Goal: Complete application form: Complete application form

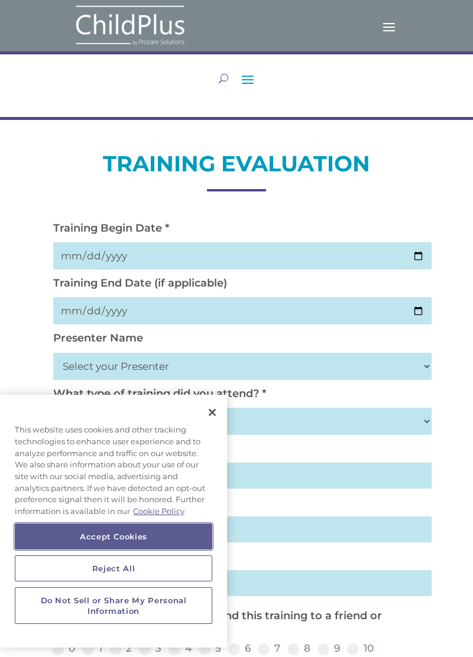
click at [131, 539] on button "Accept Cookies" at bounding box center [113, 537] width 197 height 26
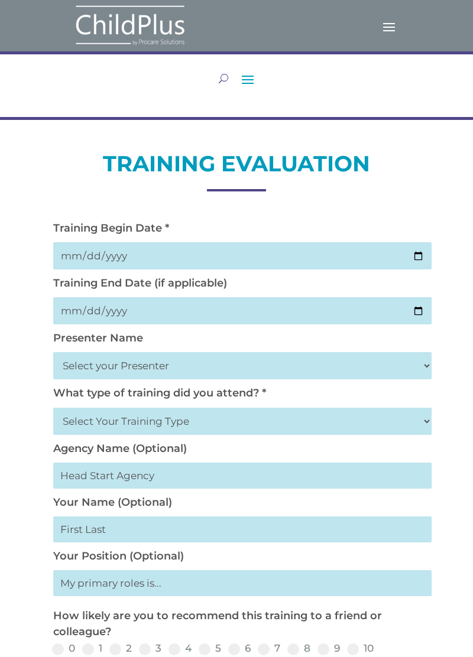
click at [225, 258] on input "date" at bounding box center [242, 255] width 378 height 27
type input "2025-10-02"
click at [304, 310] on input "date" at bounding box center [242, 310] width 378 height 27
type input "2025-10-02"
click at [309, 365] on select "Select your Presenter Aaron Dickerson Amy Corkery Cindy Coats Danielle Hensley …" at bounding box center [242, 365] width 378 height 27
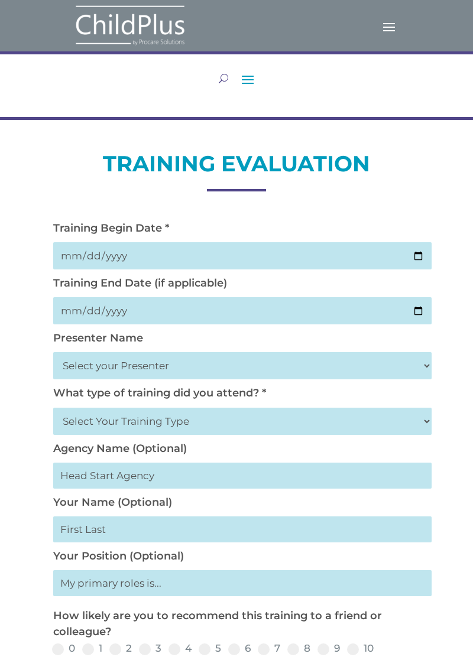
select select "Nickerson, Trecia"
click at [53, 355] on select "Select your Presenter Aaron Dickerson Amy Corkery Cindy Coats Danielle Hensley …" at bounding box center [242, 365] width 378 height 27
click at [310, 415] on select "Select Your Training Type On-site (at your agency) Virtual Visit Live Group Web…" at bounding box center [242, 421] width 378 height 27
select select "Live Group Webinar"
click at [53, 411] on select "Select Your Training Type On-site (at your agency) Virtual Visit Live Group Web…" at bounding box center [242, 421] width 378 height 27
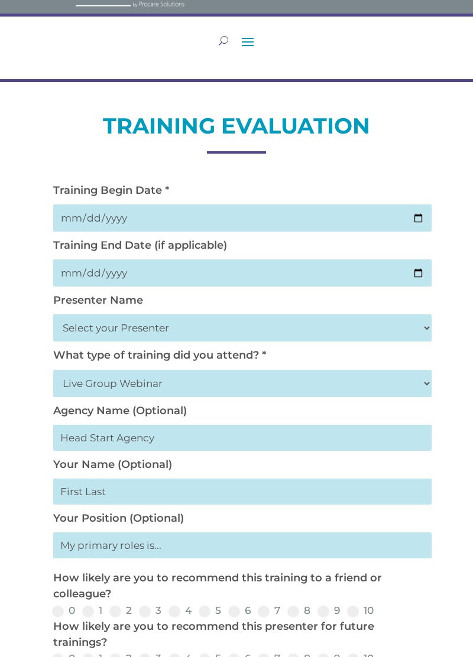
click at [231, 446] on input "text" at bounding box center [242, 438] width 378 height 26
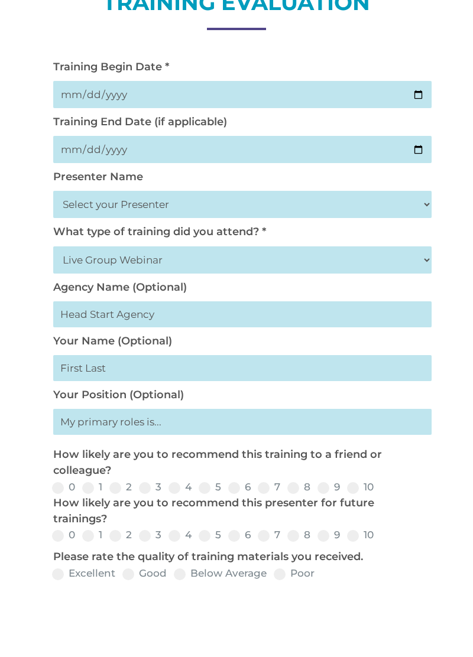
scroll to position [85, 0]
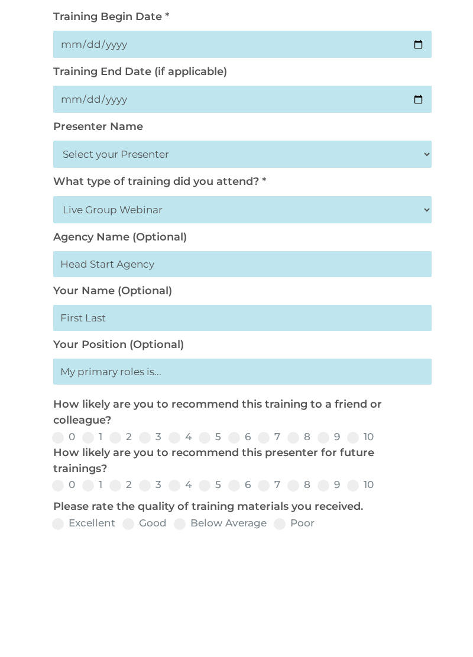
click at [208, 453] on input "text" at bounding box center [242, 445] width 378 height 26
click at [205, 493] on input "text" at bounding box center [242, 498] width 378 height 26
click at [210, 449] on input "Wendy Modd" at bounding box center [242, 445] width 378 height 26
type input "Wendy Morfin"
click at [229, 504] on input "text" at bounding box center [242, 498] width 378 height 26
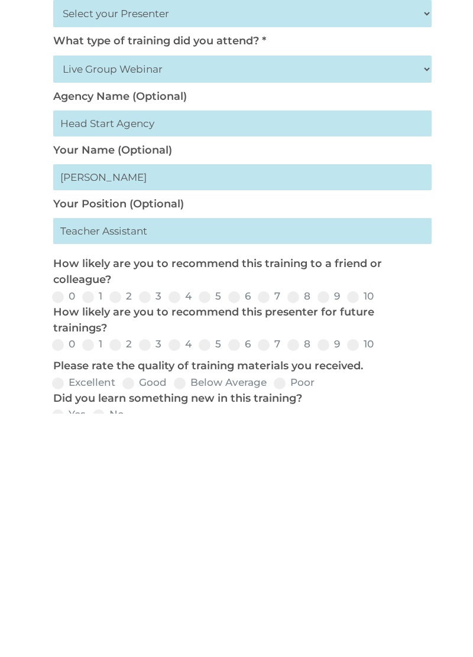
scroll to position [120, 0]
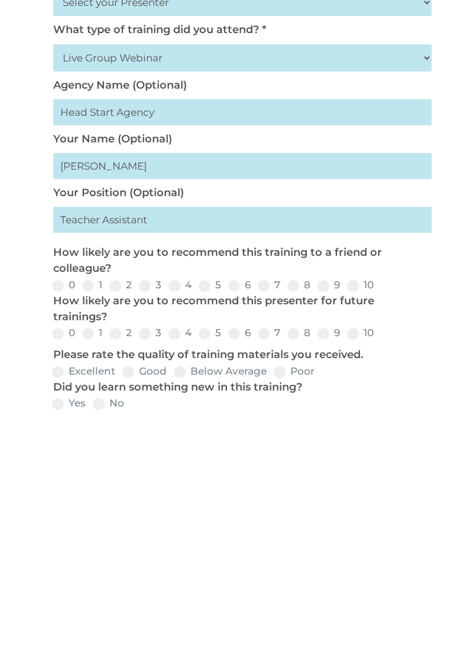
type input "Teacher Assistant"
click at [268, 536] on span at bounding box center [264, 530] width 12 height 12
click at [286, 537] on input "7" at bounding box center [290, 534] width 8 height 8
radio input "true"
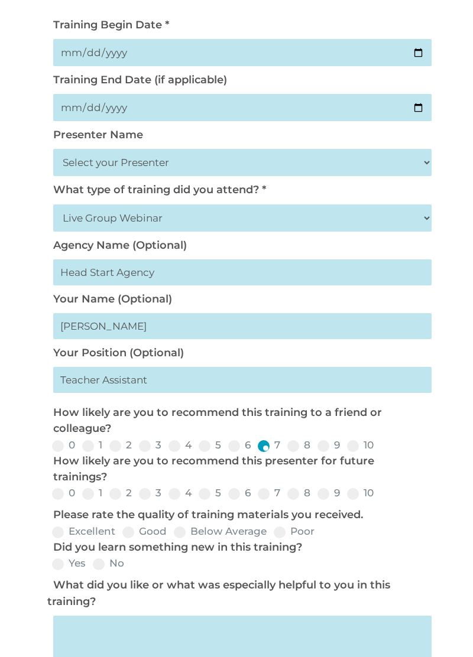
scroll to position [221, 0]
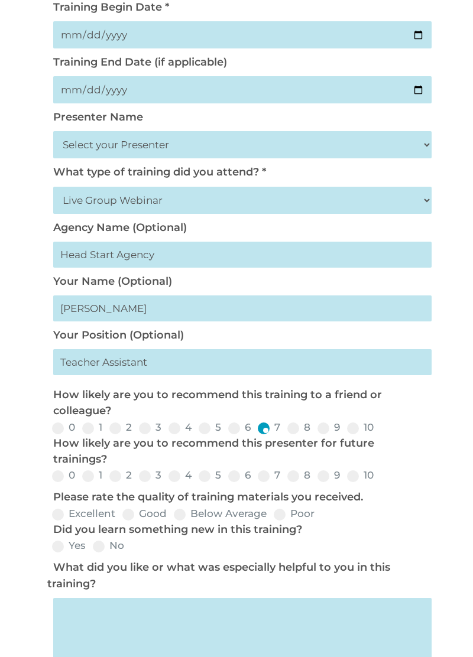
click at [265, 482] on span at bounding box center [264, 477] width 12 height 12
click at [286, 484] on input "7" at bounding box center [290, 481] width 8 height 8
radio input "true"
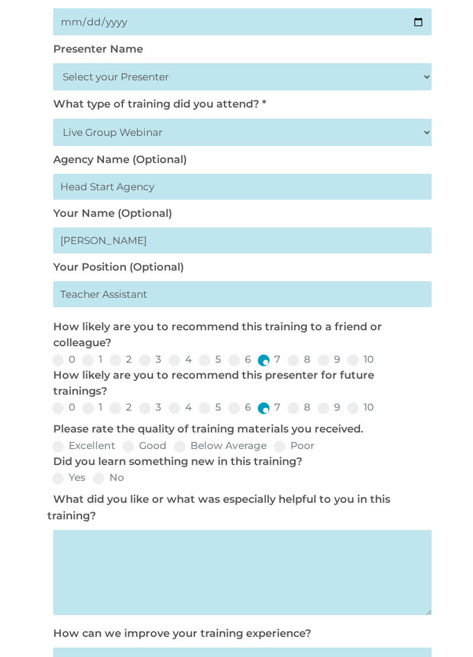
scroll to position [320, 0]
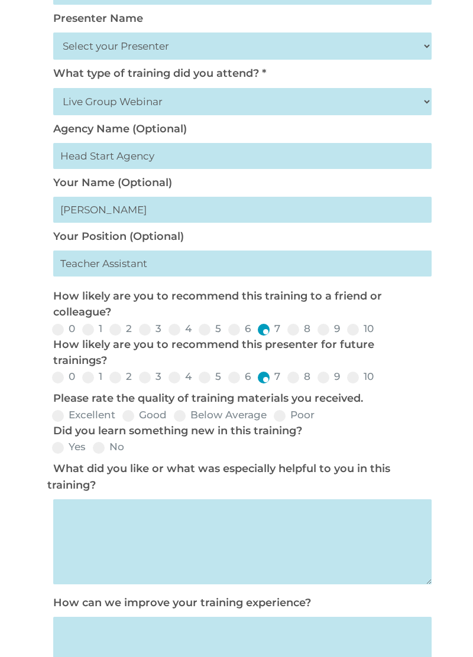
click at [133, 422] on span at bounding box center [128, 416] width 12 height 12
click at [173, 422] on input "Good" at bounding box center [177, 420] width 8 height 8
radio input "true"
click at [64, 452] on label "Yes" at bounding box center [69, 447] width 34 height 10
click at [92, 455] on input "Yes" at bounding box center [96, 452] width 8 height 8
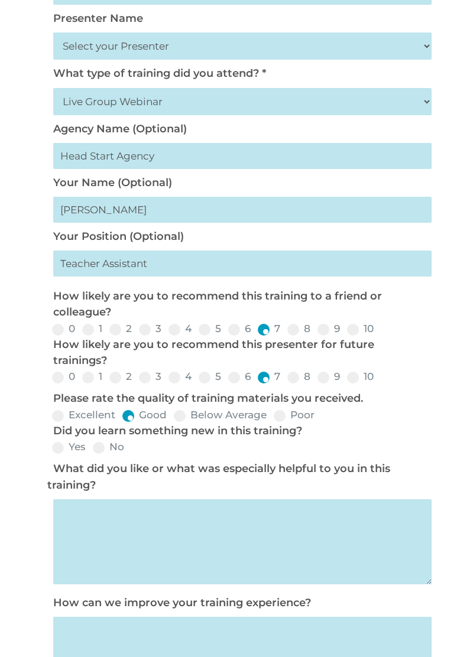
radio input "true"
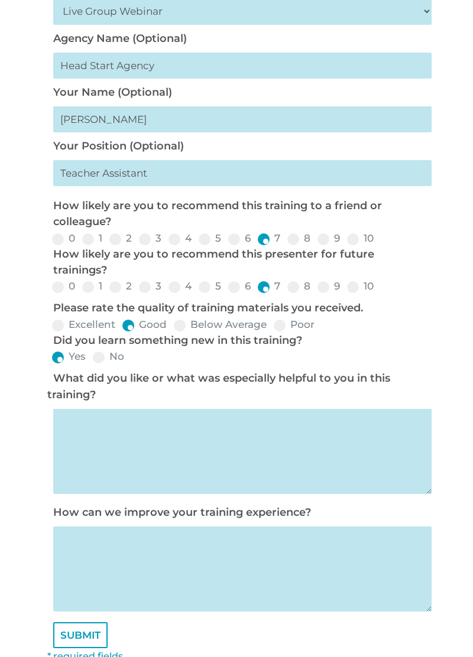
scroll to position [411, 0]
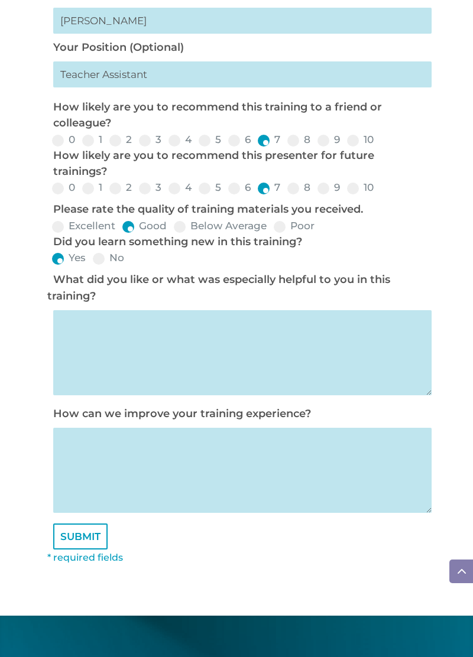
click at [86, 548] on input "SUBMIT" at bounding box center [80, 537] width 54 height 26
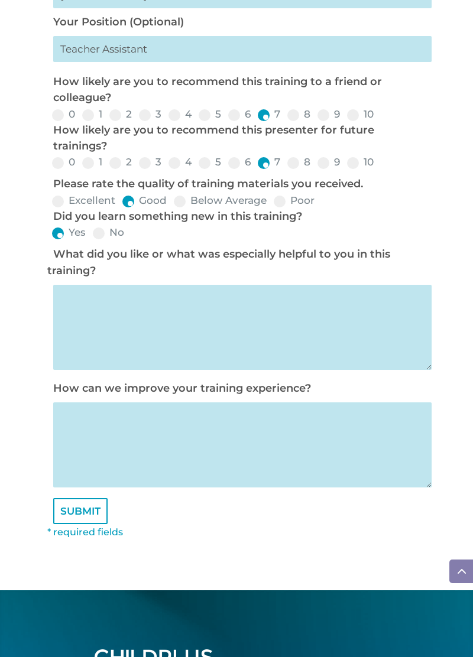
scroll to position [566, 0]
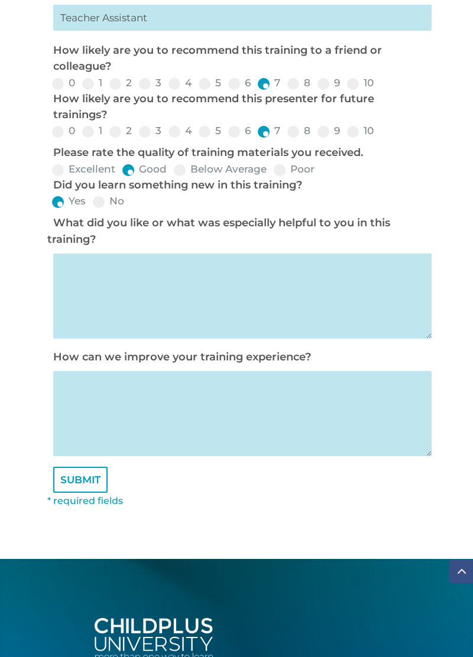
click at [86, 491] on input "SUBMIT" at bounding box center [80, 480] width 54 height 26
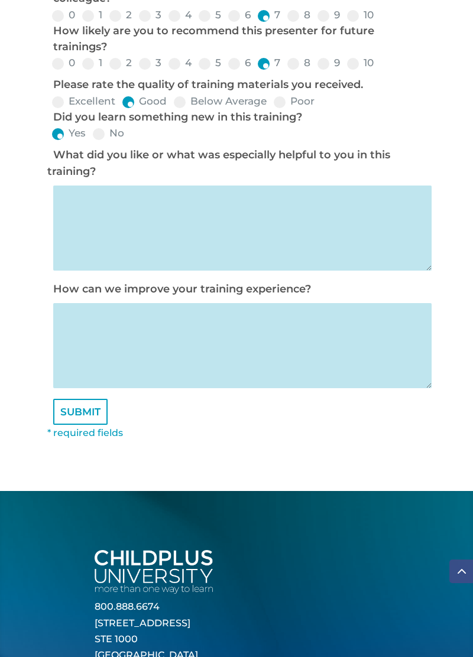
scroll to position [637, 0]
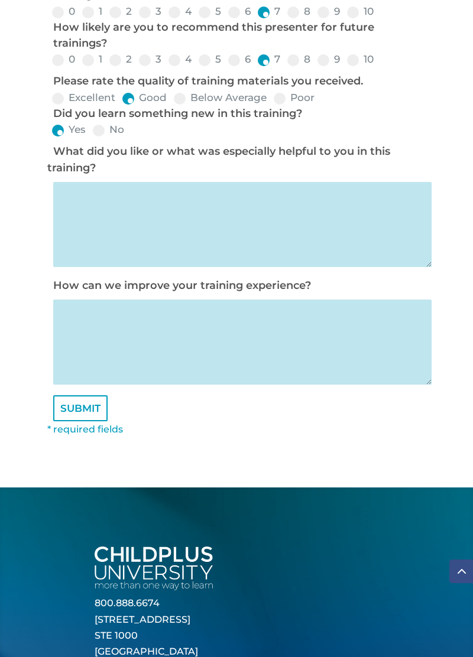
click at [93, 422] on input "SUBMIT" at bounding box center [80, 409] width 54 height 26
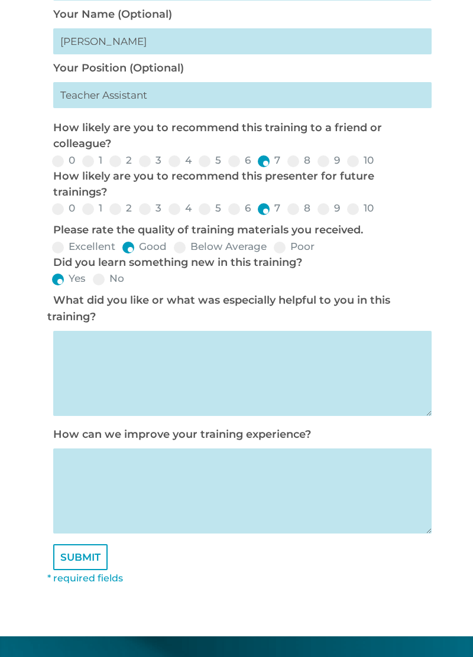
scroll to position [504, 0]
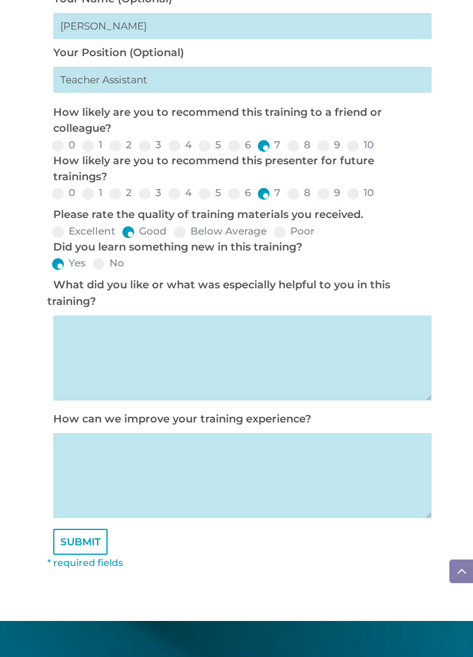
click at [237, 377] on textarea at bounding box center [242, 358] width 378 height 85
type textarea "W"
type textarea "Y"
click at [242, 357] on textarea "Y" at bounding box center [242, 358] width 378 height 85
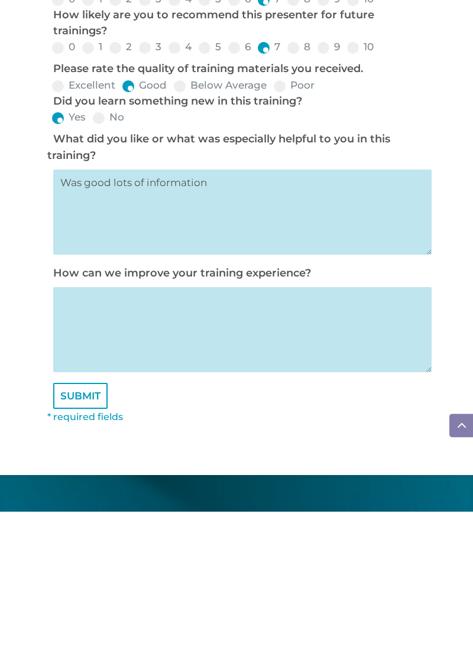
type textarea "Was good lots of information"
click at [299, 492] on textarea at bounding box center [242, 475] width 378 height 85
type textarea "Need hands on"
click at [90, 555] on input "SUBMIT" at bounding box center [80, 542] width 54 height 26
